Goal: Find specific page/section: Find specific page/section

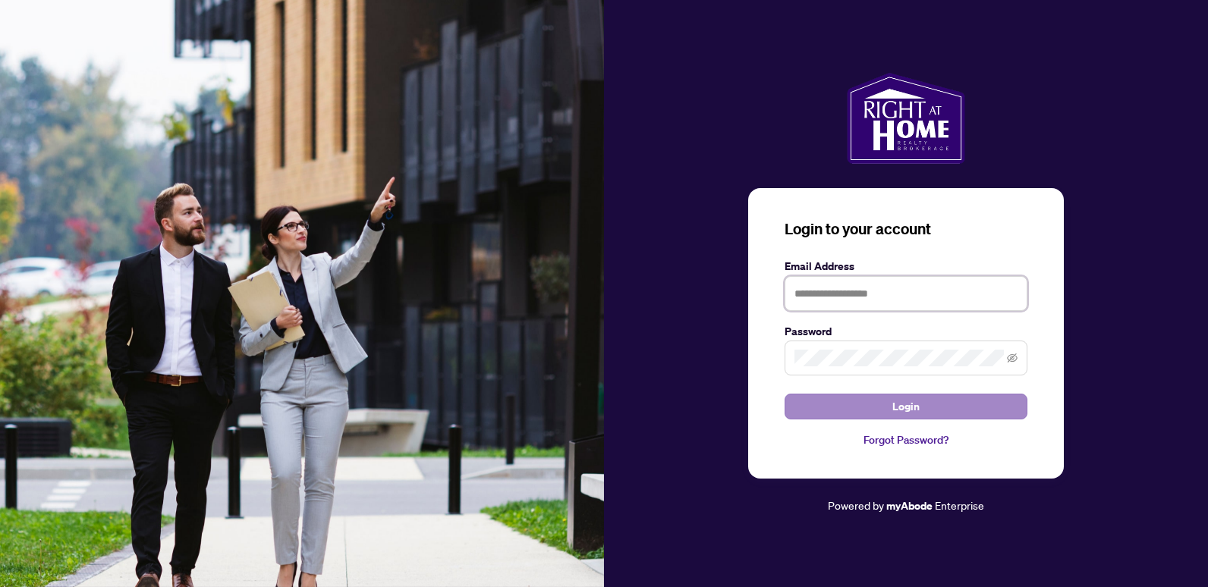
type input "**********"
click at [918, 413] on span "Login" at bounding box center [906, 407] width 27 height 24
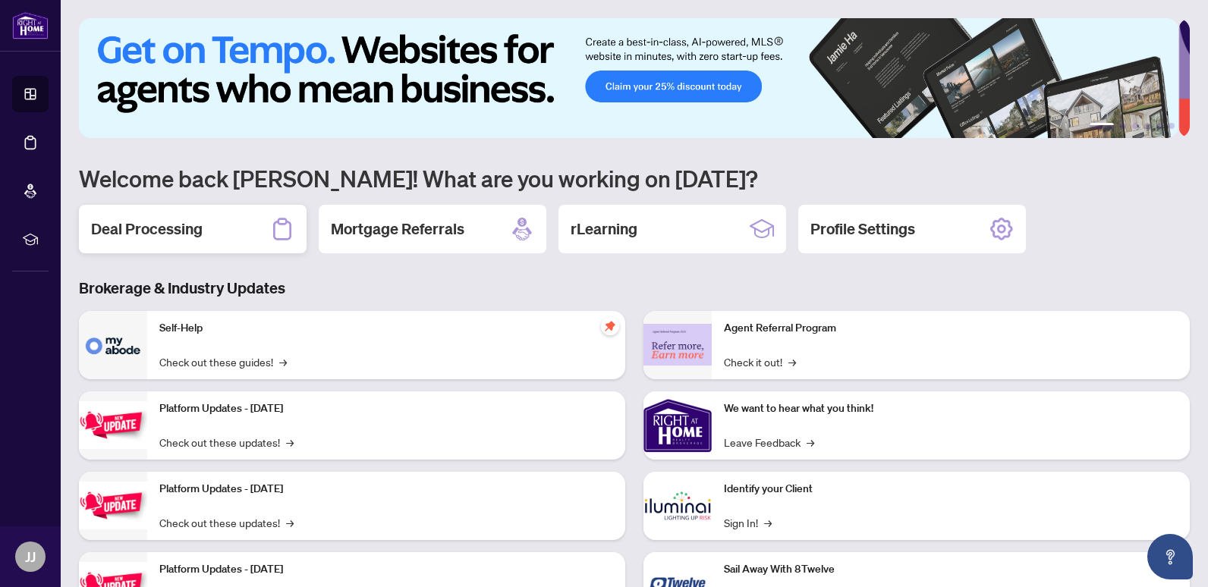
click at [244, 236] on div "Deal Processing" at bounding box center [193, 229] width 228 height 49
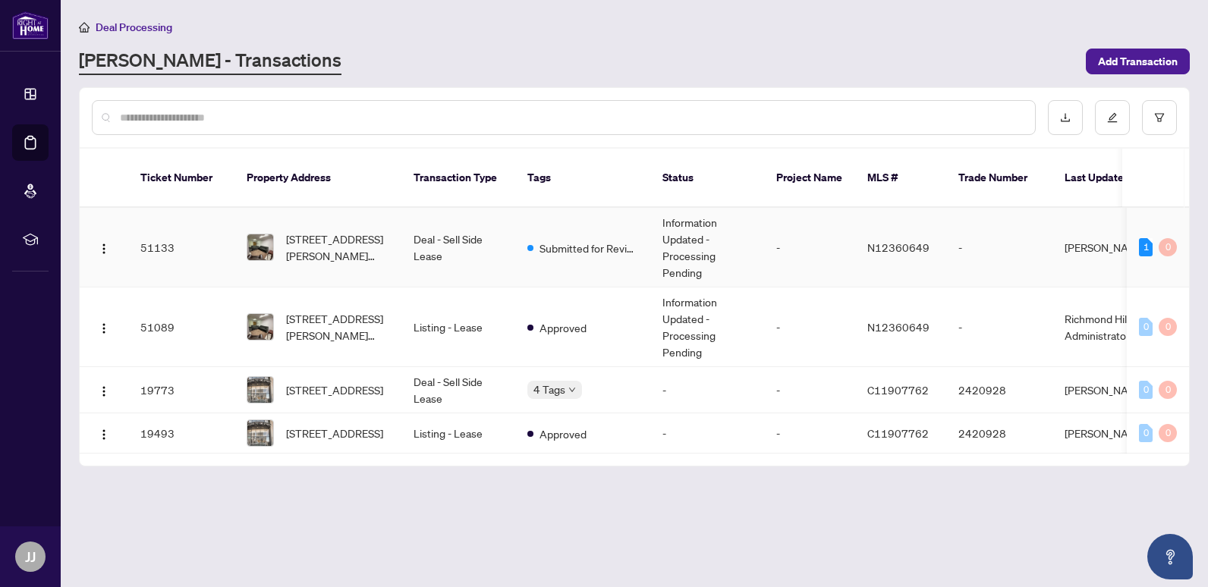
click at [480, 221] on td "Deal - Sell Side Lease" at bounding box center [459, 248] width 114 height 80
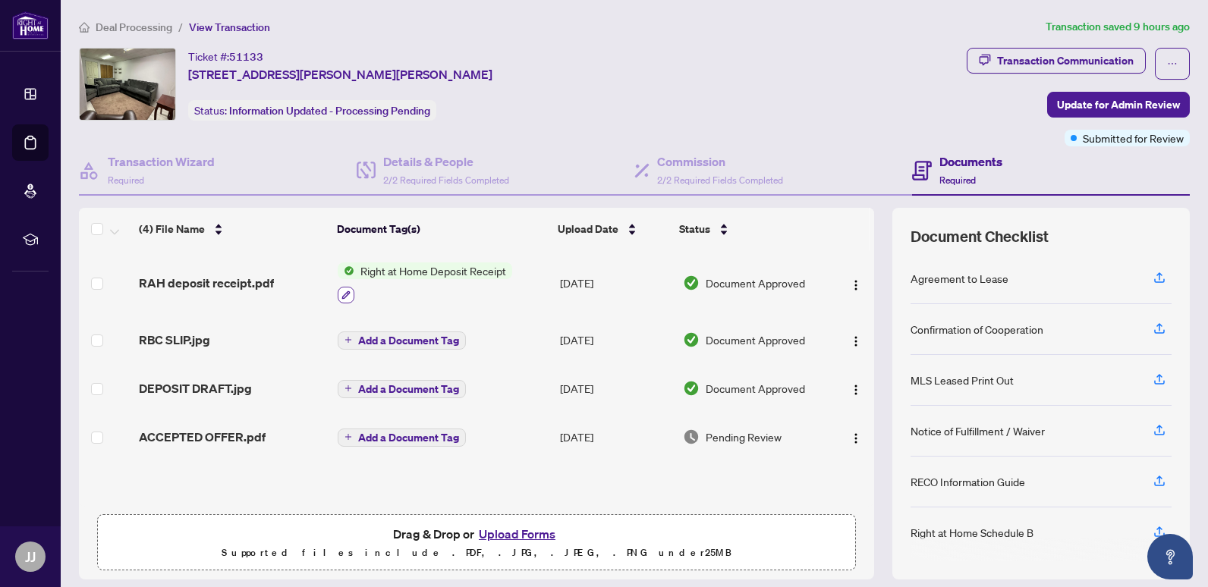
click at [345, 295] on icon "button" at bounding box center [346, 295] width 9 height 9
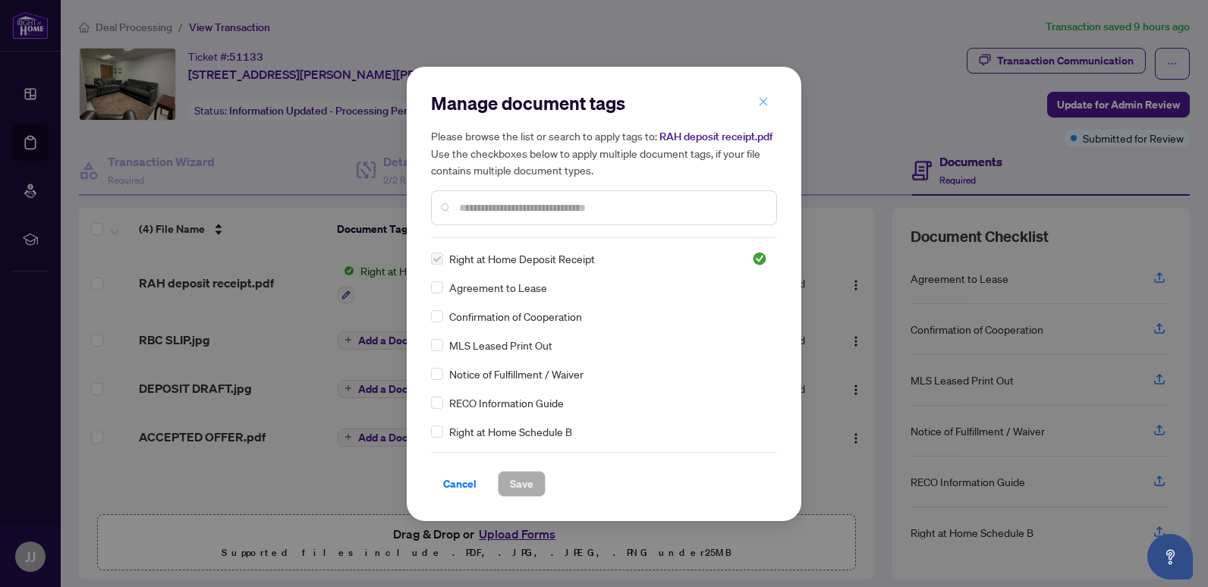
click at [763, 97] on icon "close" at bounding box center [763, 101] width 11 height 11
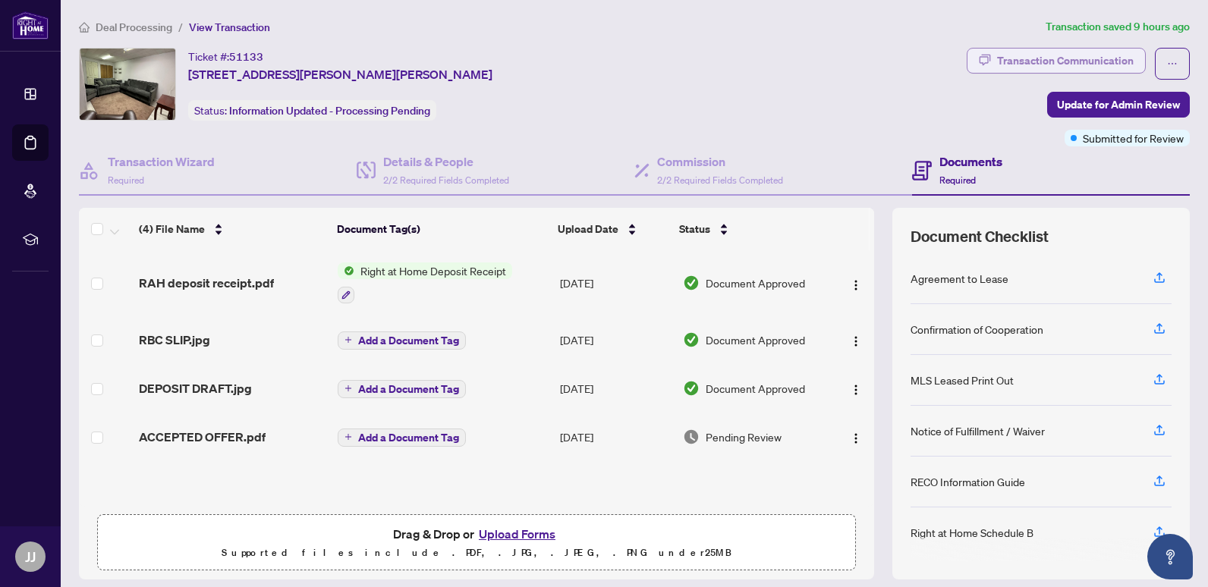
click at [1022, 61] on div "Transaction Communication" at bounding box center [1065, 61] width 137 height 24
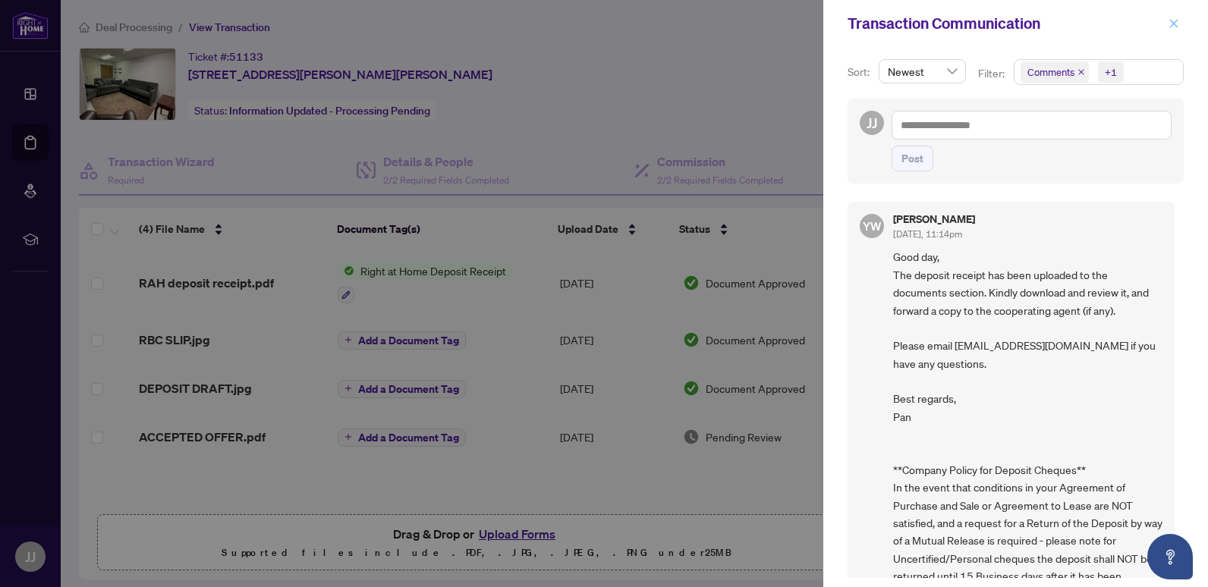
click at [1176, 28] on icon "close" at bounding box center [1174, 23] width 11 height 11
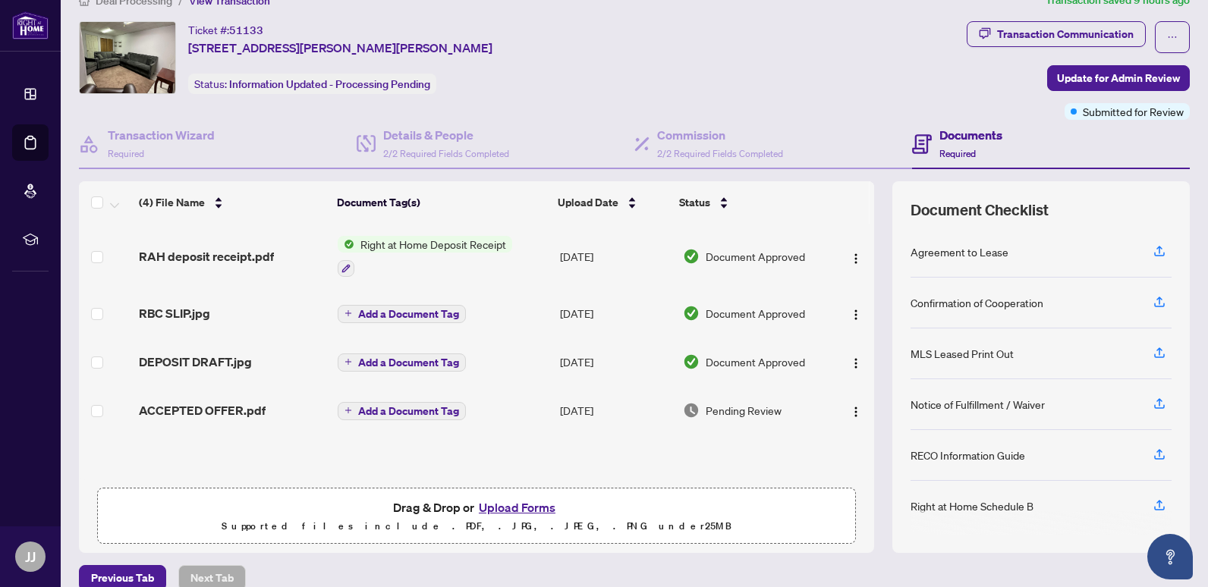
scroll to position [48, 0]
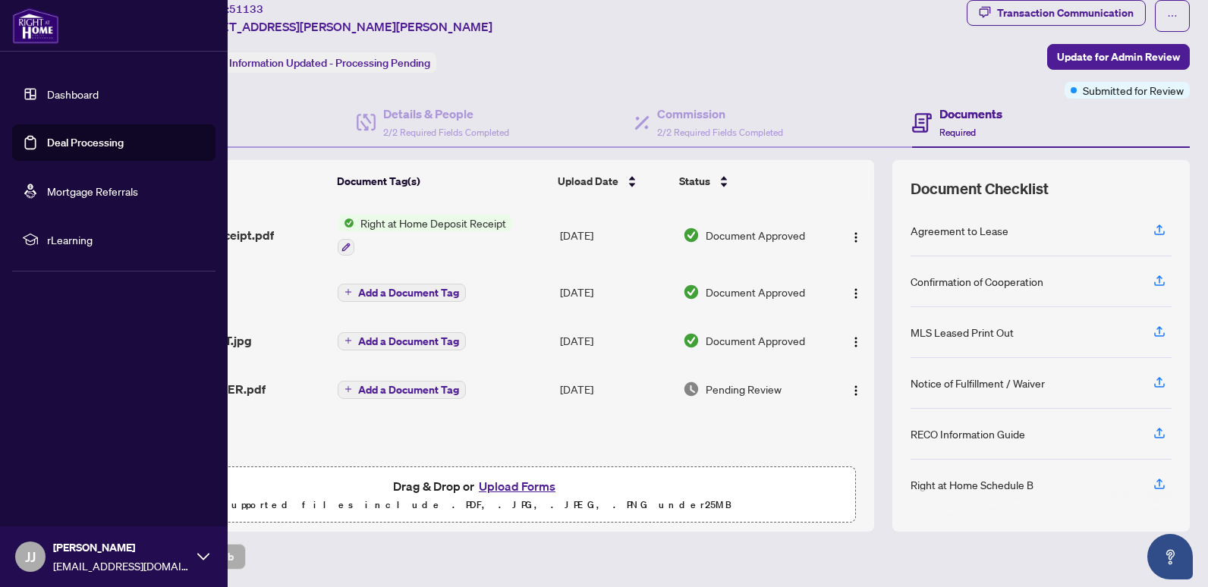
click at [54, 91] on link "Dashboard" at bounding box center [73, 94] width 52 height 14
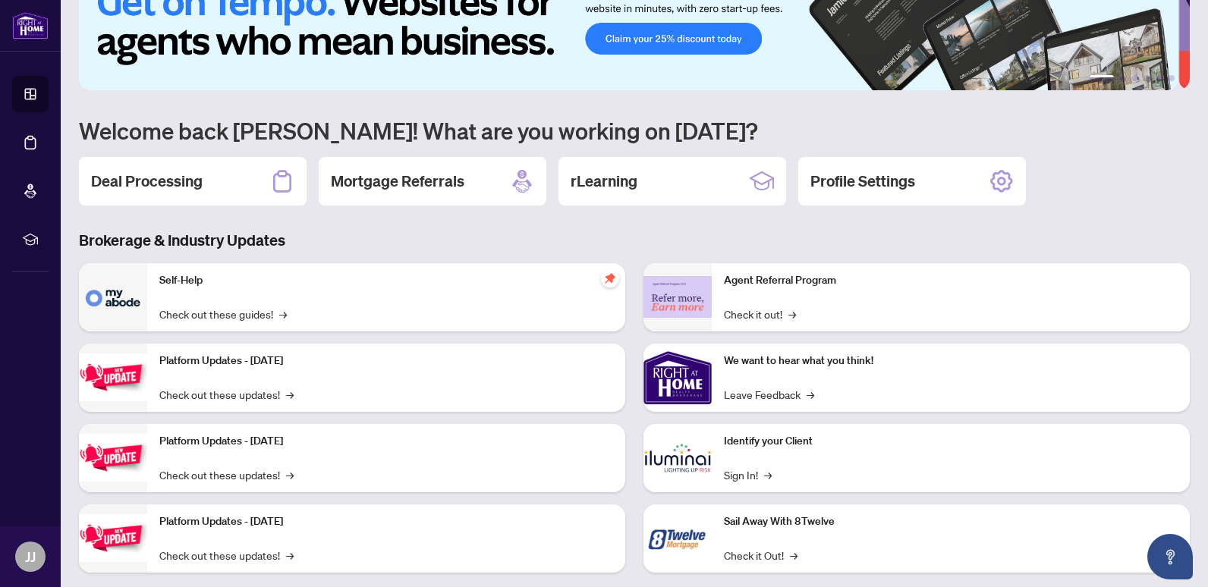
scroll to position [73, 0]
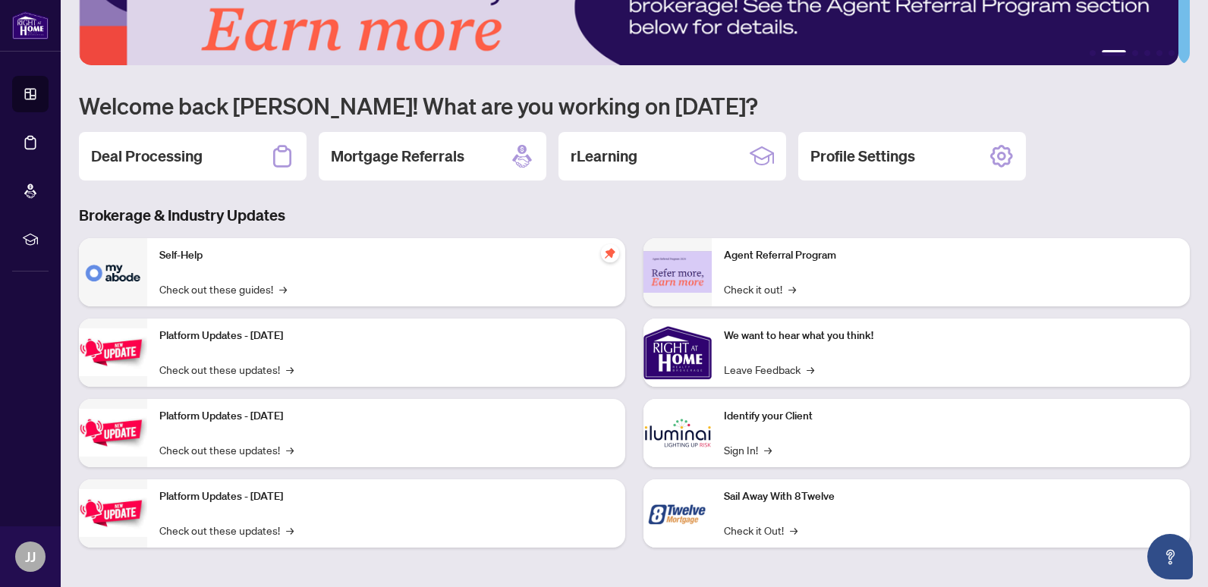
click at [238, 254] on p "Self-Help" at bounding box center [386, 255] width 454 height 17
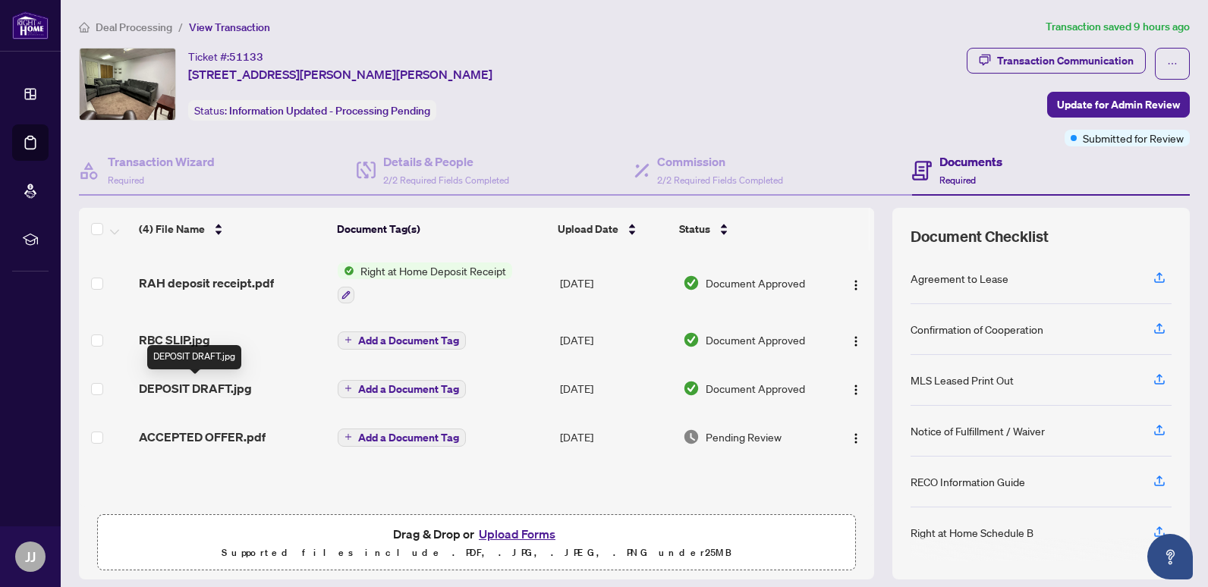
click at [242, 387] on span "DEPOSIT DRAFT.jpg" at bounding box center [195, 389] width 113 height 18
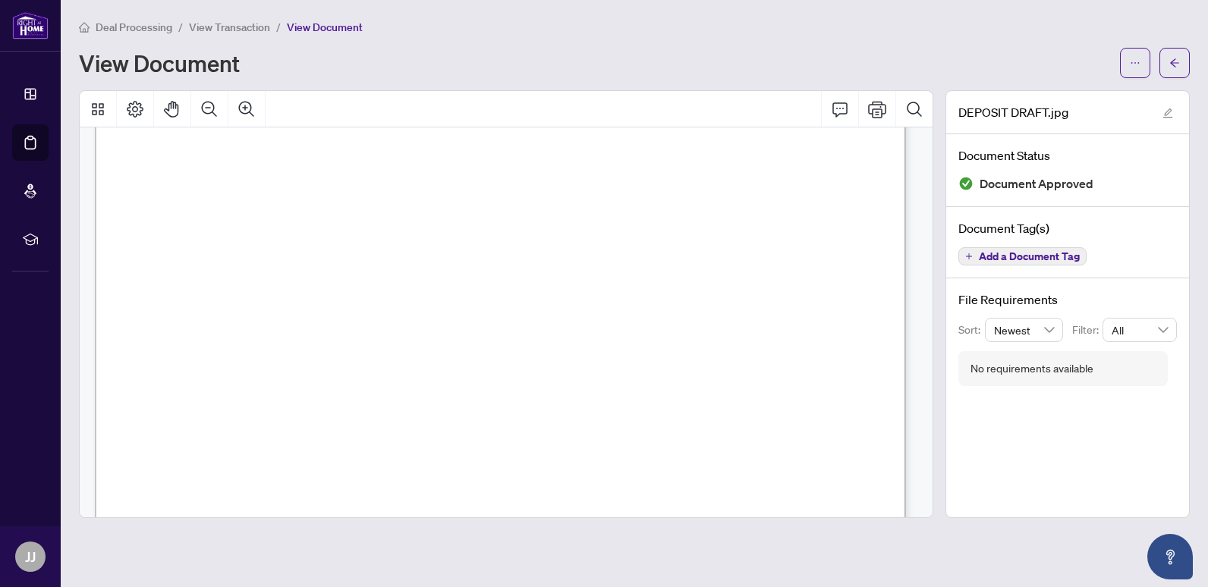
scroll to position [788, 0]
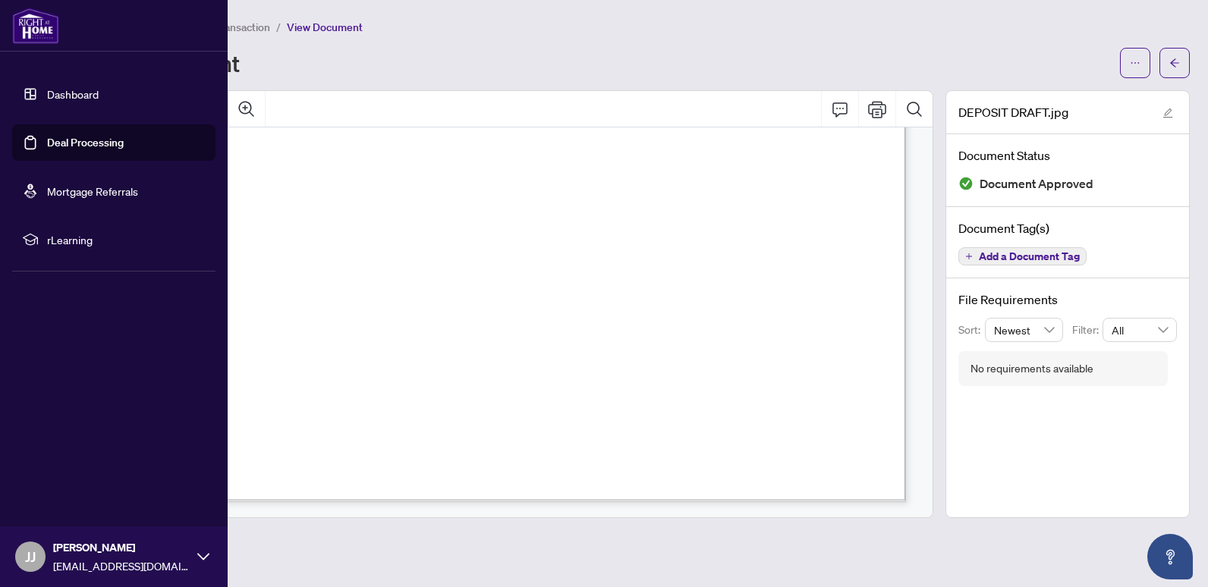
click at [49, 96] on link "Dashboard" at bounding box center [73, 94] width 52 height 14
